Goal: Communication & Community: Participate in discussion

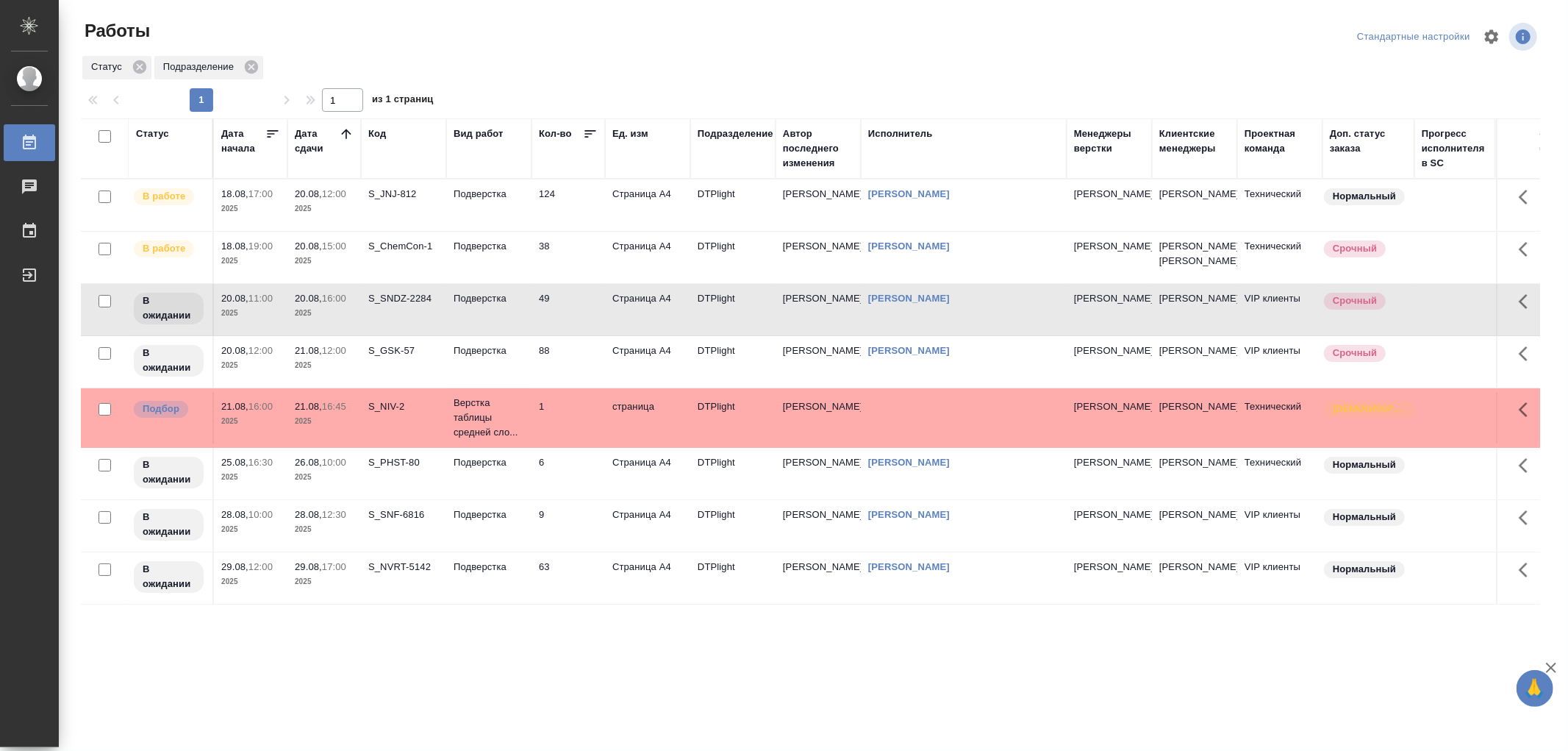
click at [503, 202] on td "Подверстка" at bounding box center [489, 205] width 86 height 52
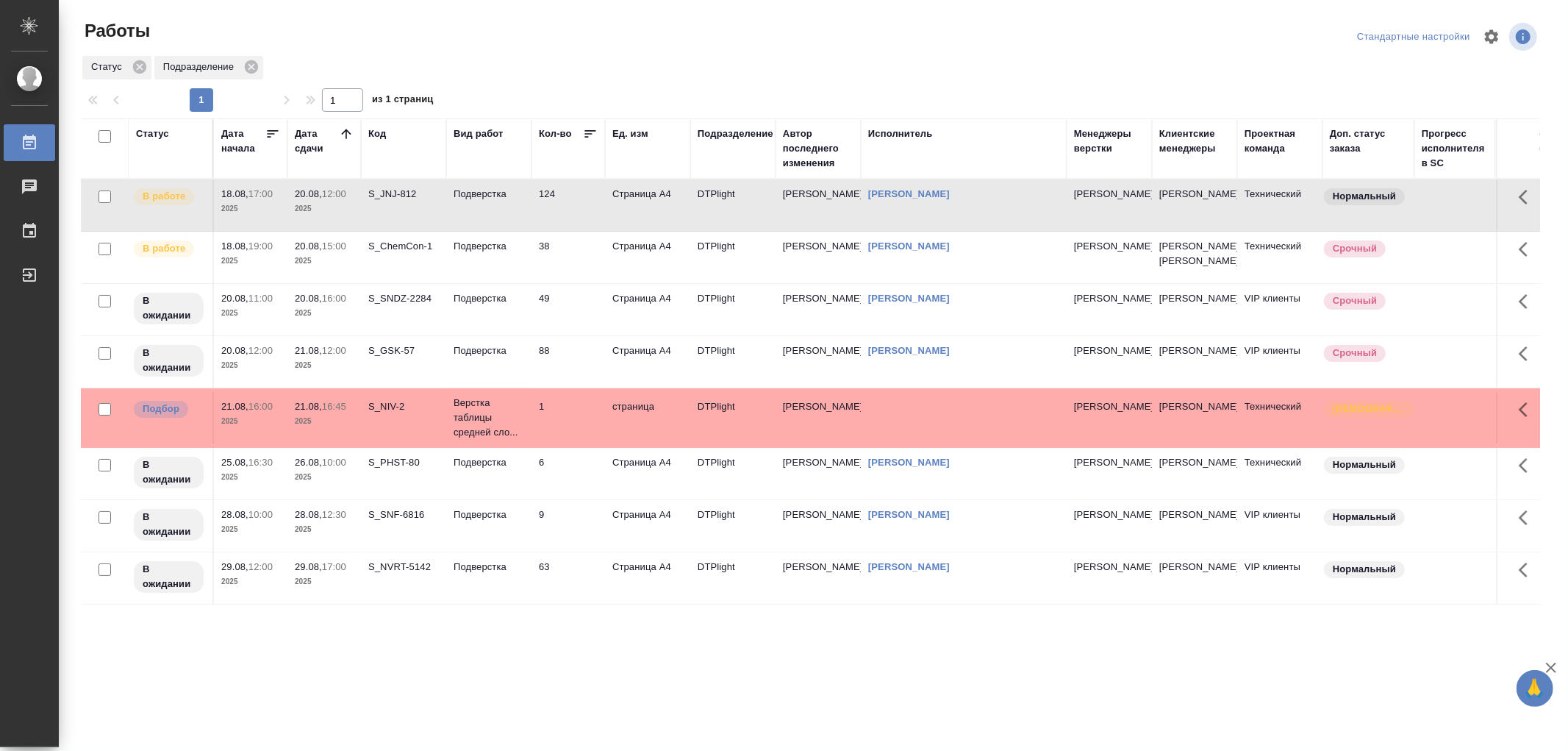
click at [503, 202] on td "Подверстка" at bounding box center [489, 205] width 86 height 52
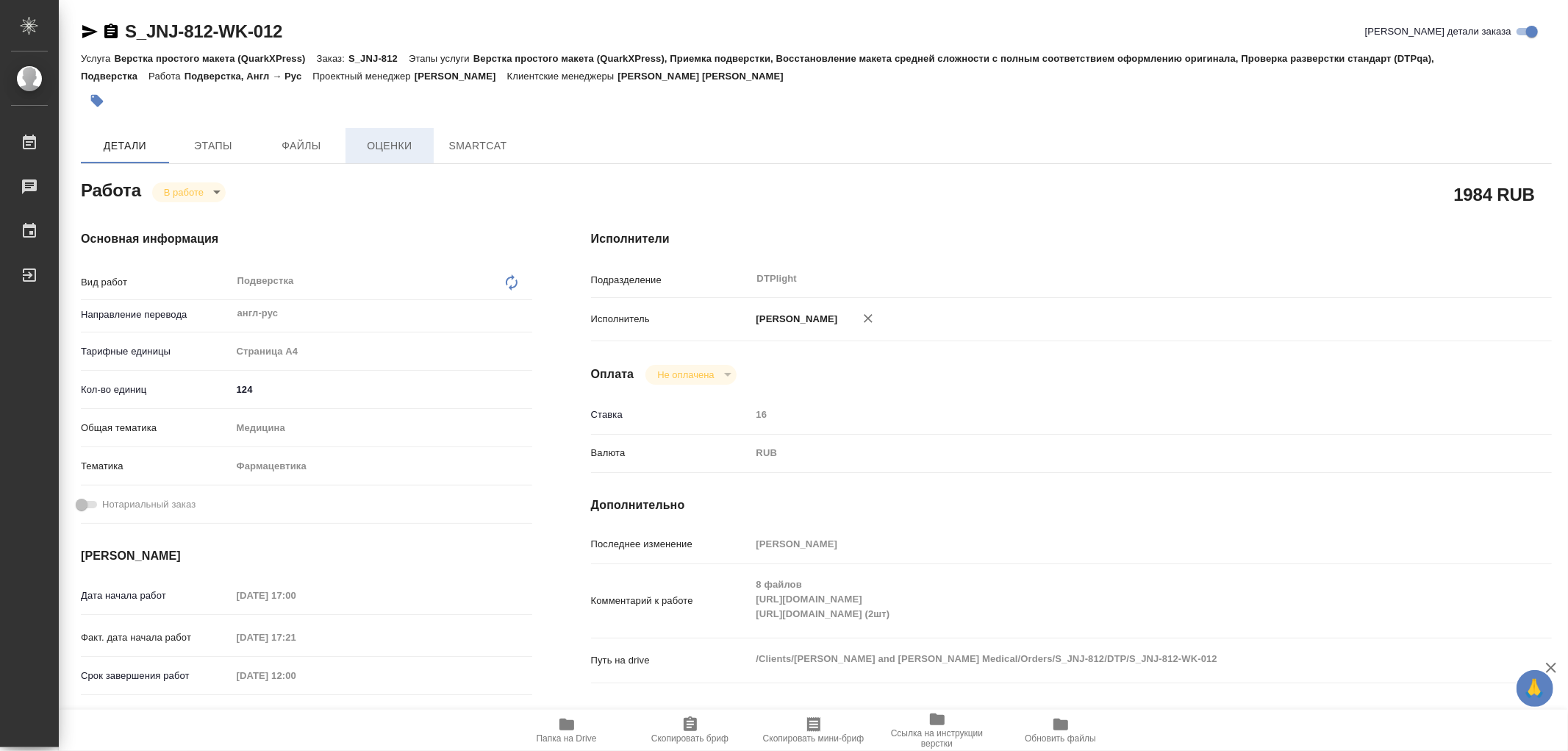
type textarea "x"
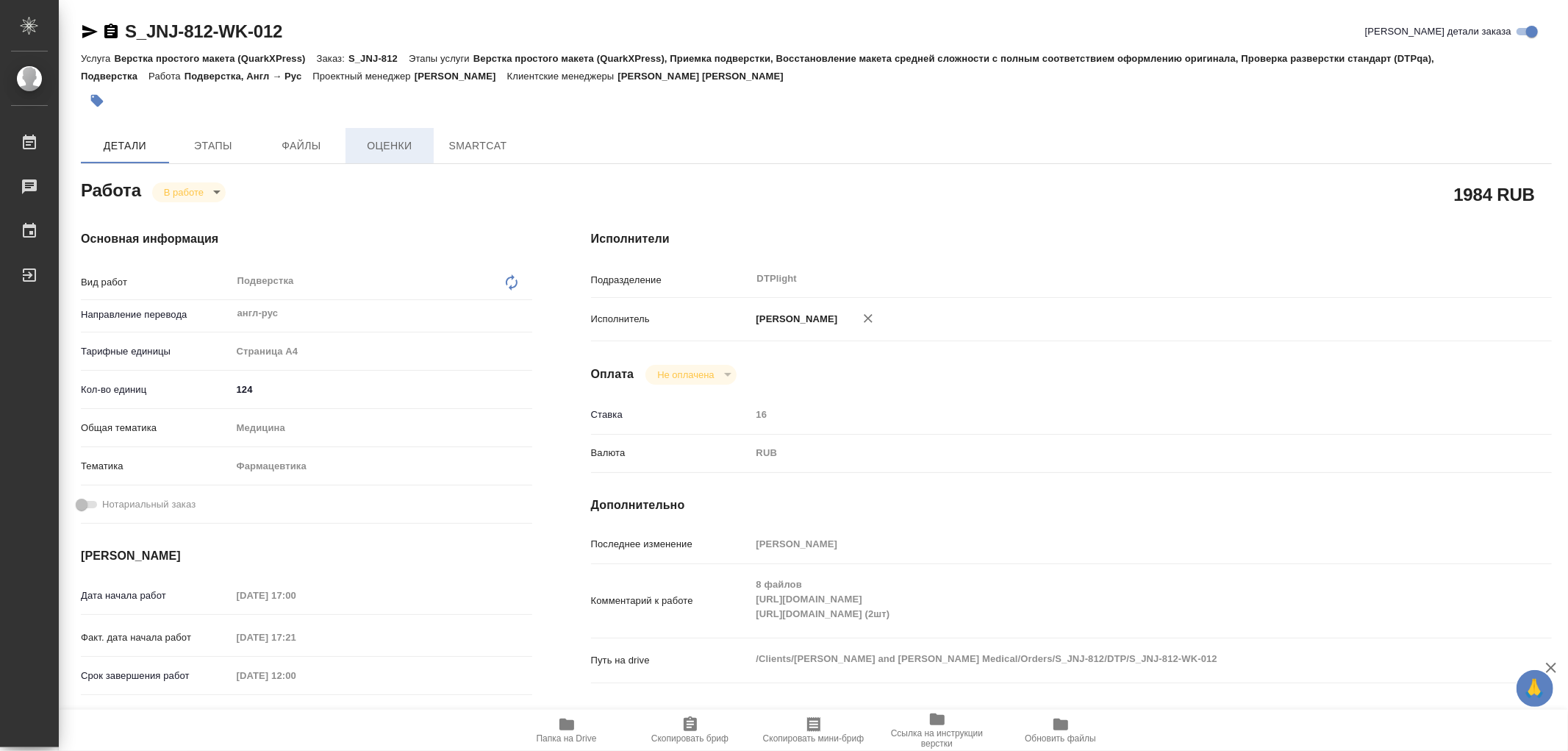
type textarea "x"
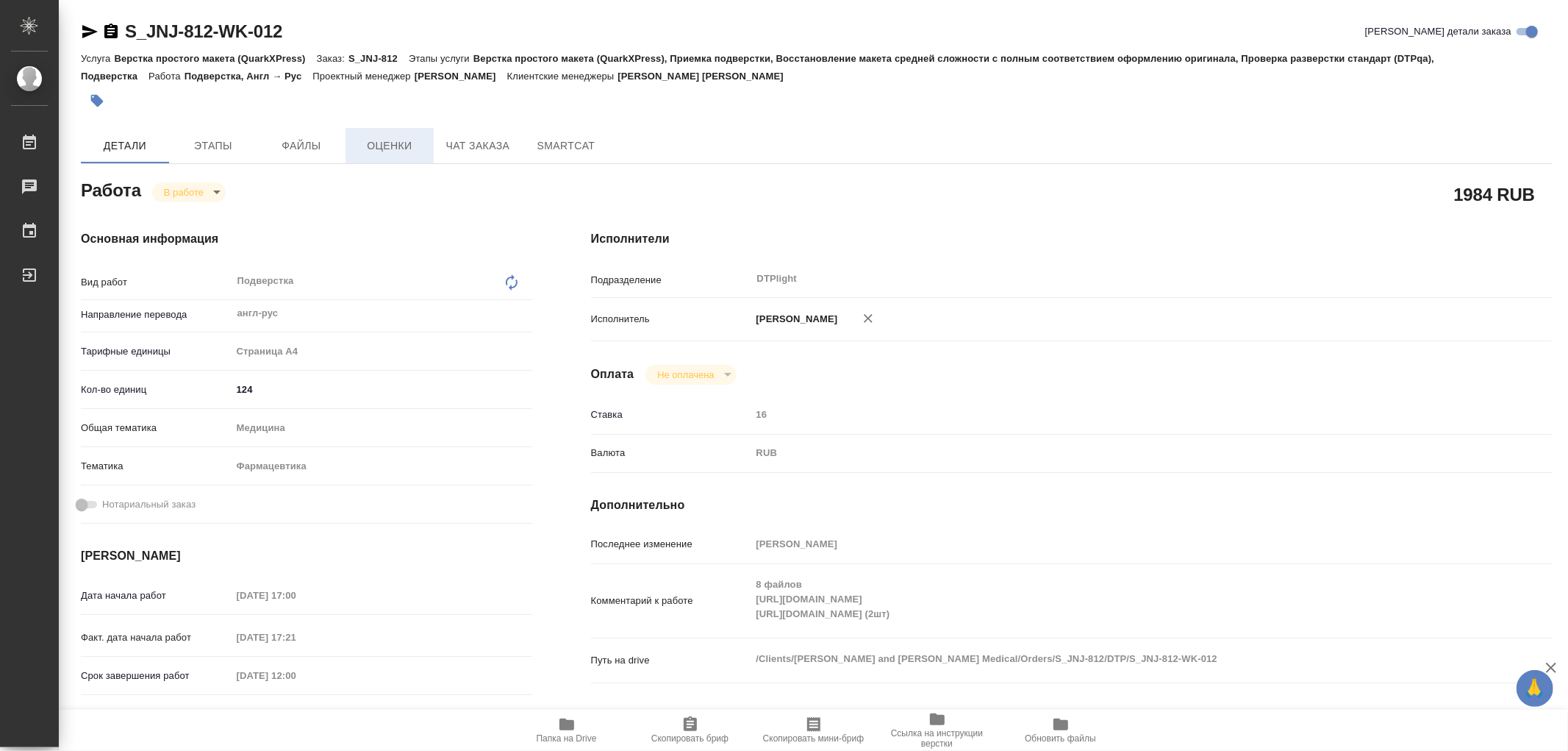
type textarea "x"
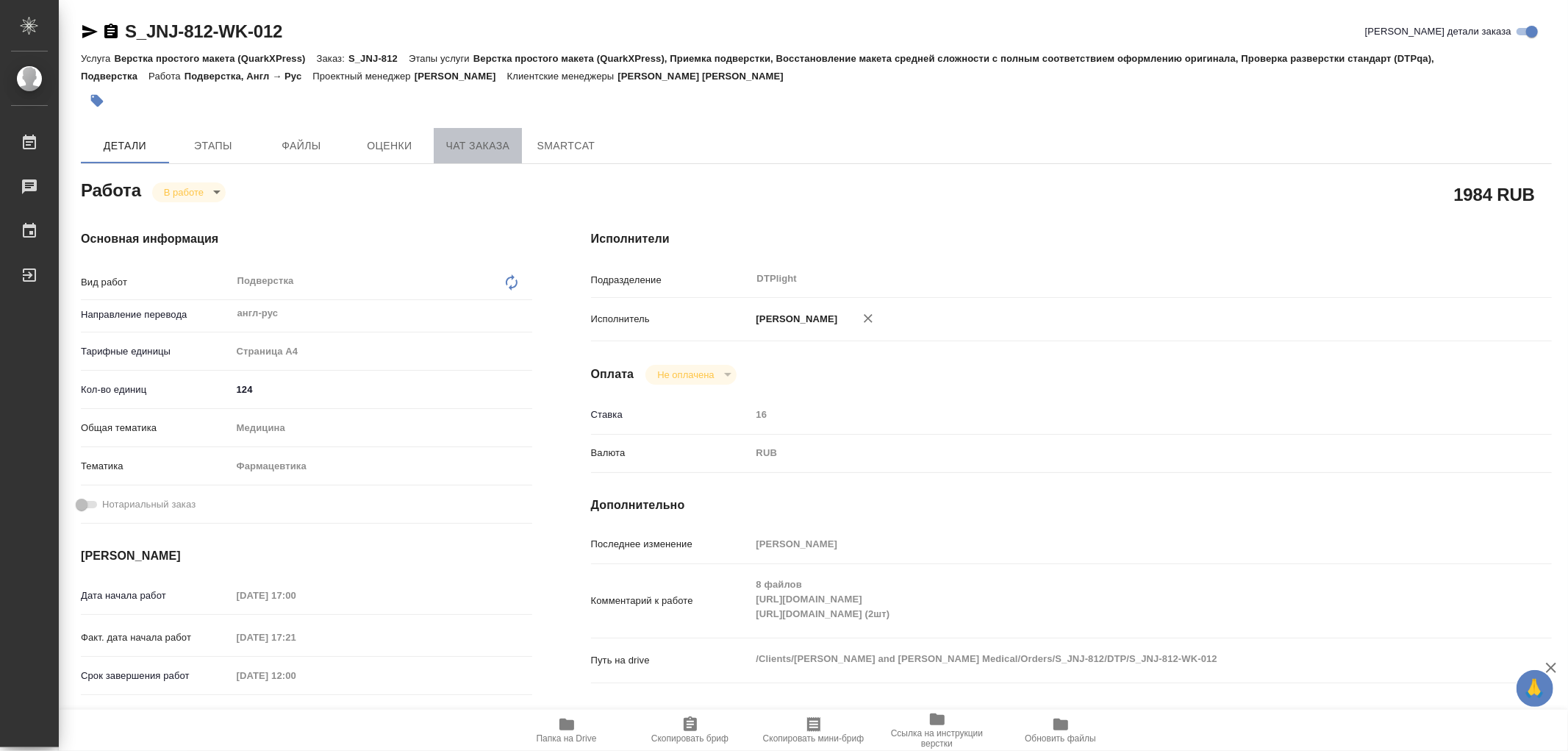
click at [453, 155] on span "Чат заказа" at bounding box center [477, 146] width 71 height 18
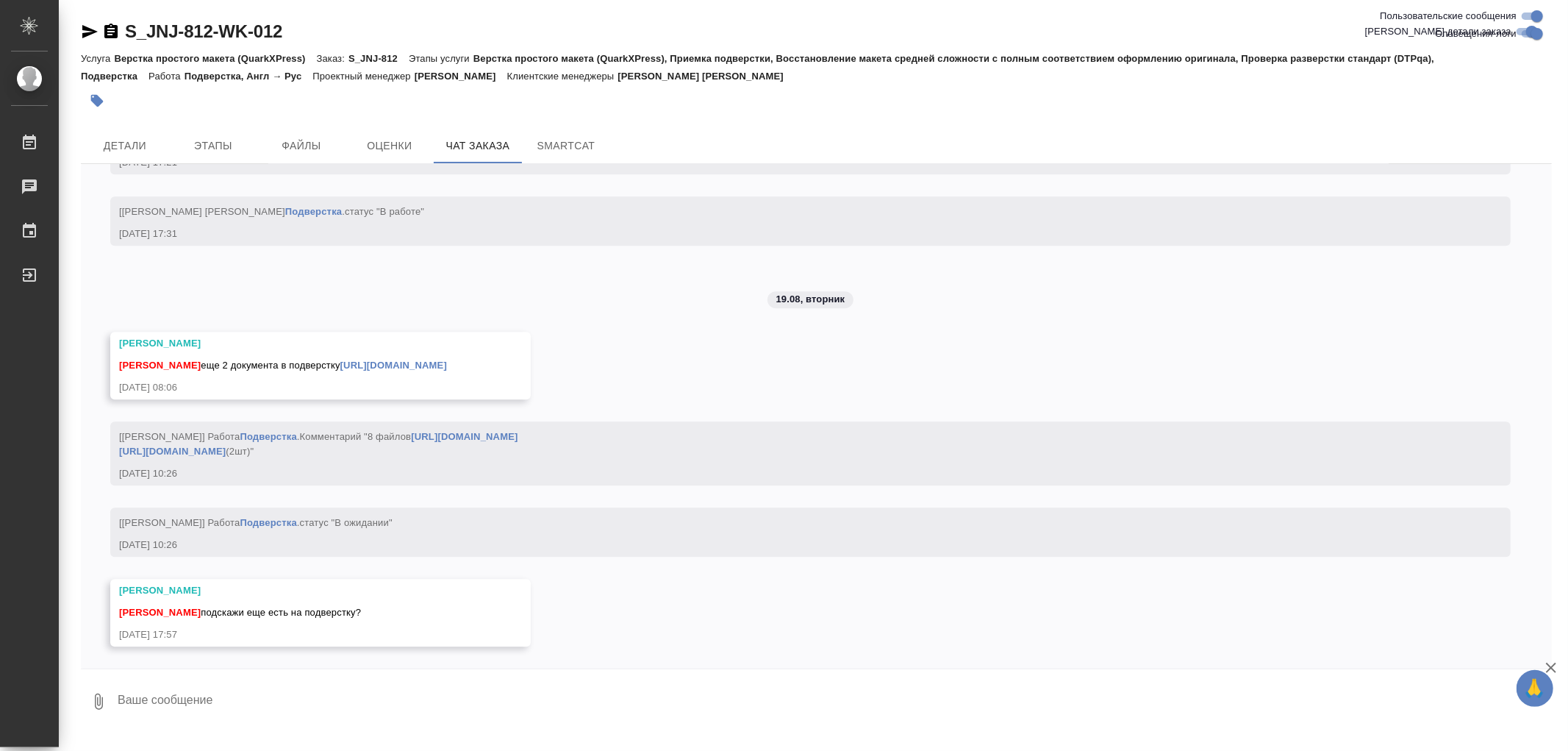
scroll to position [13230, 0]
